Goal: Task Accomplishment & Management: Manage account settings

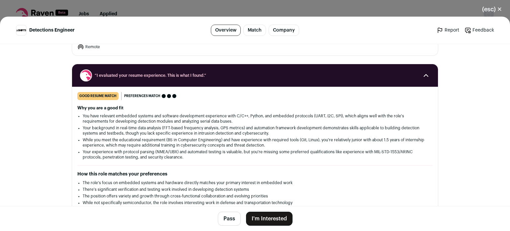
scroll to position [85, 0]
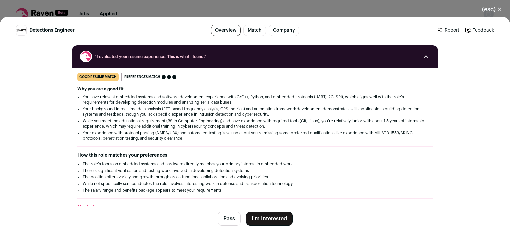
click at [231, 155] on h2 "How this role matches your preferences" at bounding box center [254, 155] width 355 height 7
click at [227, 178] on li "The position offers variety and growth through cross-functional collaboration a…" at bounding box center [255, 176] width 344 height 5
click at [219, 164] on li "The role's focus on embedded systems and hardware directly matches your primary…" at bounding box center [255, 163] width 344 height 5
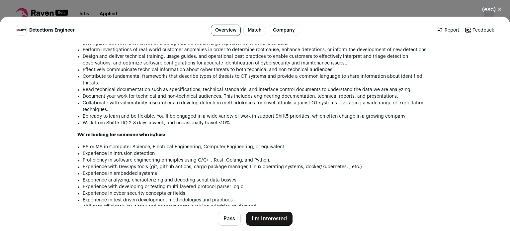
scroll to position [648, 0]
drag, startPoint x: 126, startPoint y: 116, endPoint x: 105, endPoint y: 116, distance: 21.2
click at [105, 119] on li "Work from Shift5 HQ 2-3 days a week, and occasionally travel <10%." at bounding box center [258, 122] width 350 height 7
copy li "Shift5 HQ"
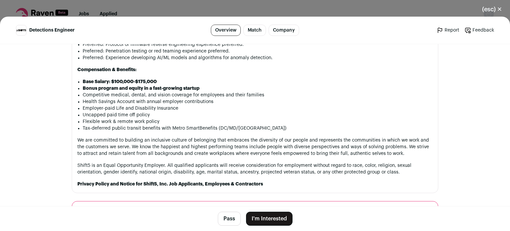
scroll to position [830, 0]
click at [227, 220] on button "Pass" at bounding box center [229, 218] width 23 height 14
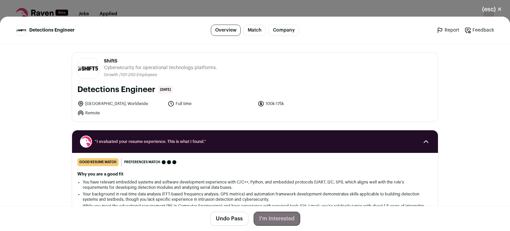
click at [493, 12] on button "(esc) ✕" at bounding box center [492, 9] width 36 height 15
